Goal: Navigation & Orientation: Go to known website

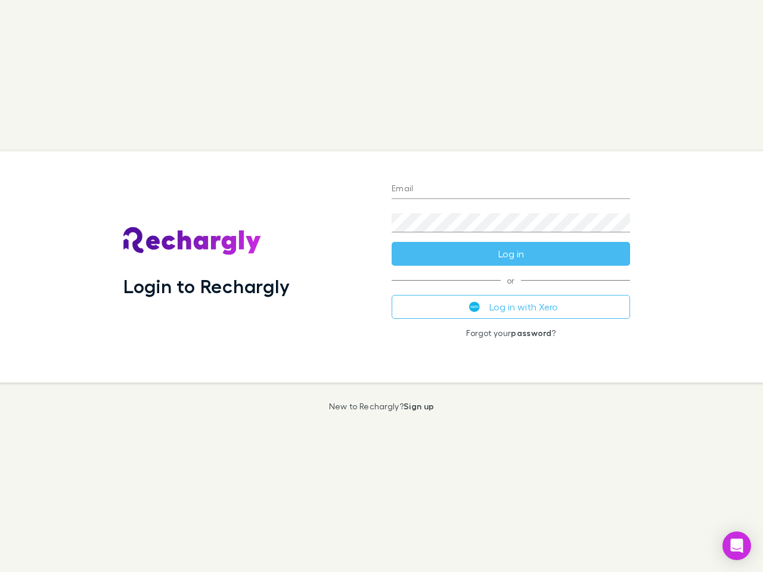
click at [381, 286] on div "Login to Rechargly" at bounding box center [248, 266] width 268 height 231
click at [511, 190] on input "Email" at bounding box center [511, 189] width 238 height 19
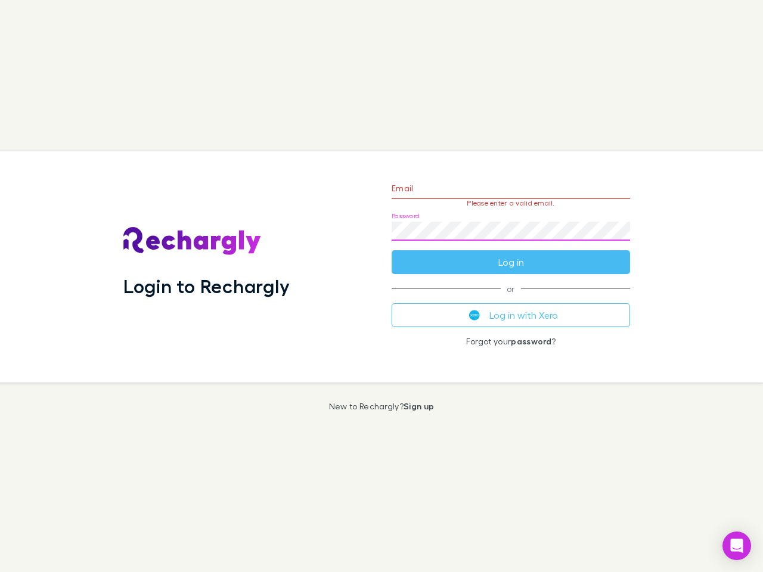
click at [511, 254] on form "Email Please enter a valid email. Password Log in" at bounding box center [511, 222] width 238 height 104
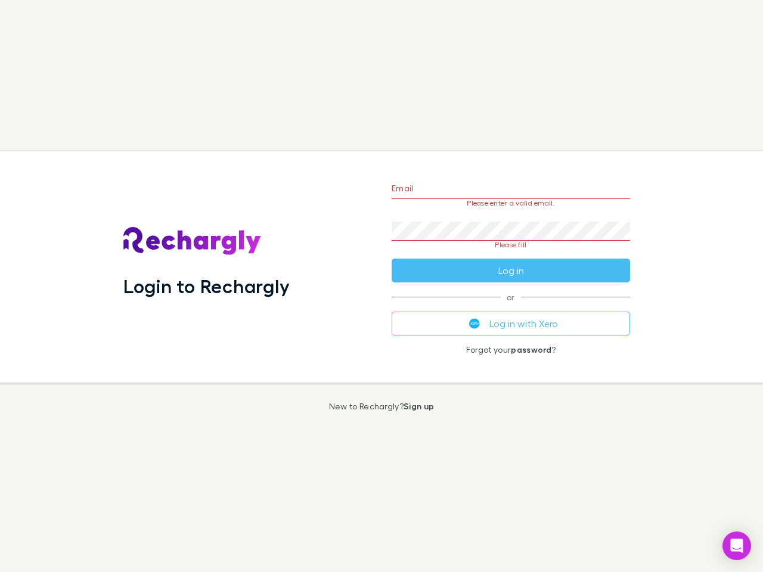
click at [511, 307] on div "Email Please enter a valid email. Password Please fill Log in or Log in with Xe…" at bounding box center [510, 266] width 257 height 231
click at [737, 546] on icon "Open Intercom Messenger" at bounding box center [737, 546] width 13 height 14
